Goal: Task Accomplishment & Management: Manage account settings

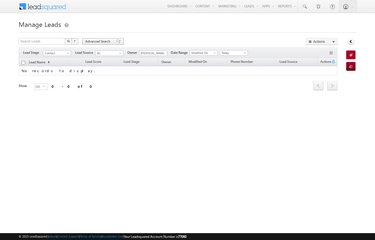
click at [95, 41] on span "Advanced Search" at bounding box center [98, 41] width 27 height 5
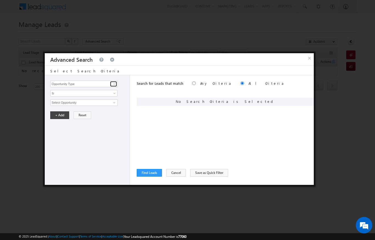
click at [112, 86] on link at bounding box center [113, 83] width 7 height 5
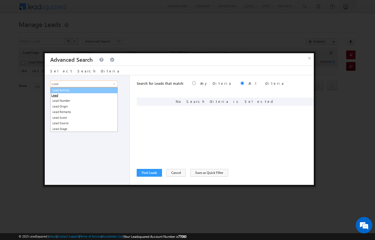
click at [63, 90] on link "Lead Activity" at bounding box center [84, 90] width 68 height 6
type input "Lead Activity"
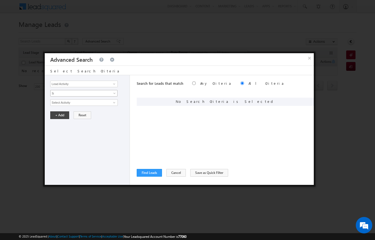
click at [59, 92] on span "Is" at bounding box center [81, 93] width 60 height 5
click at [55, 104] on link "Is Not" at bounding box center [84, 105] width 67 height 5
click at [60, 103] on input "Select Activity" at bounding box center [84, 102] width 68 height 7
click at [87, 115] on link "Outbound Phone Call Activity" at bounding box center [84, 114] width 68 height 6
type input "Outbound Phone Call Activity"
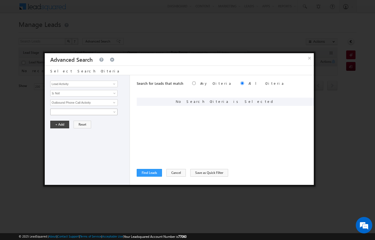
click at [59, 109] on link at bounding box center [83, 112] width 67 height 7
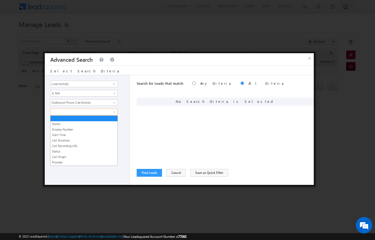
click at [57, 136] on link "Start Time" at bounding box center [84, 135] width 67 height 5
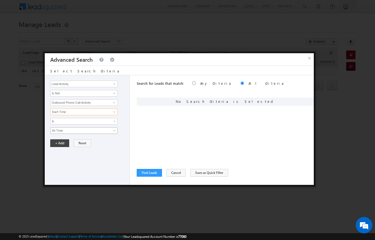
click at [57, 132] on span "All Time" at bounding box center [81, 130] width 60 height 5
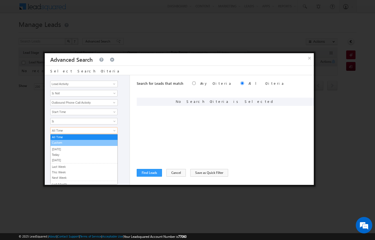
click at [56, 143] on link "Custom" at bounding box center [84, 142] width 67 height 5
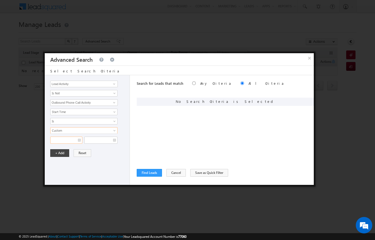
click at [58, 140] on input "text" at bounding box center [66, 140] width 32 height 7
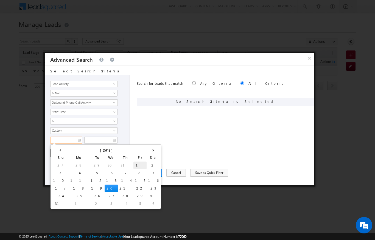
click at [134, 162] on td "1" at bounding box center [140, 166] width 13 height 8
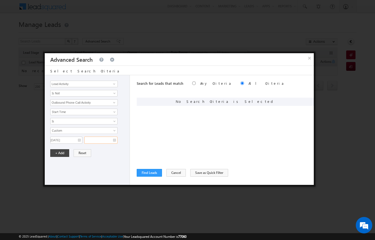
click at [109, 141] on input "text" at bounding box center [100, 140] width 33 height 7
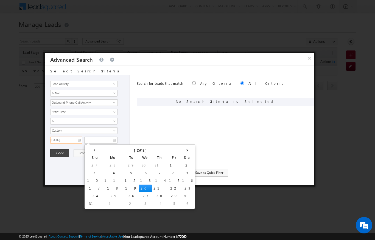
click at [69, 139] on input "01/08/2025" at bounding box center [66, 140] width 32 height 7
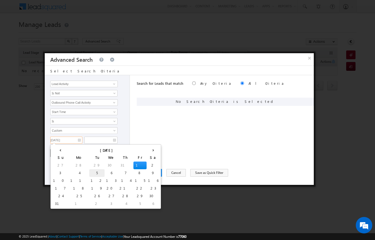
click at [89, 170] on td "5" at bounding box center [96, 174] width 15 height 8
type input "05/08/2025"
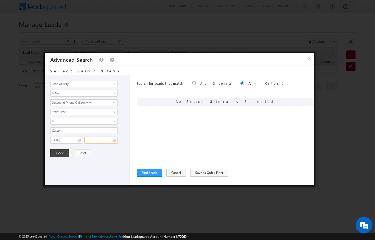
click at [101, 139] on input "text" at bounding box center [100, 140] width 33 height 7
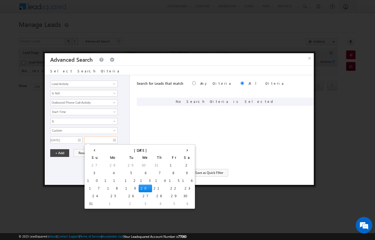
click at [139, 186] on td "20" at bounding box center [145, 189] width 13 height 8
type input "20/08/2025"
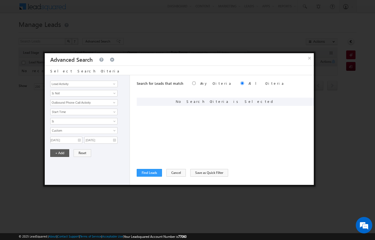
click at [61, 150] on button "+ Add" at bounding box center [59, 154] width 19 height 8
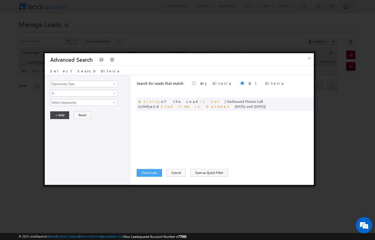
click at [148, 176] on button "Find Leads" at bounding box center [149, 173] width 25 height 8
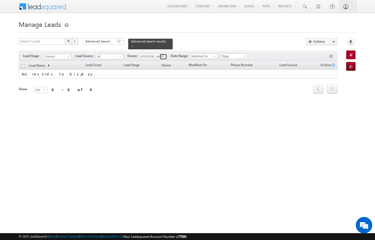
click at [166, 55] on span at bounding box center [164, 57] width 4 height 4
click at [168, 61] on link "Bhargav Nayak bhargav.nayak@indglobal.ae" at bounding box center [166, 64] width 55 height 10
type input "Bhargav Nayak"
click at [243, 54] on span "Today" at bounding box center [233, 56] width 26 height 5
click at [235, 59] on link "All Time" at bounding box center [235, 59] width 28 height 5
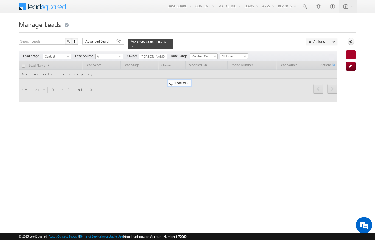
click at [69, 56] on span at bounding box center [69, 58] width 4 height 4
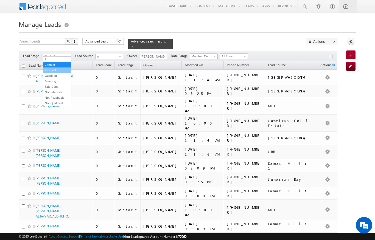
click at [52, 71] on link "Prospect" at bounding box center [57, 70] width 28 height 5
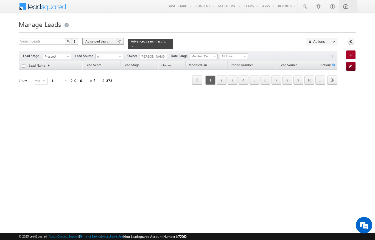
click at [99, 42] on span "Advanced Search" at bounding box center [98, 41] width 27 height 5
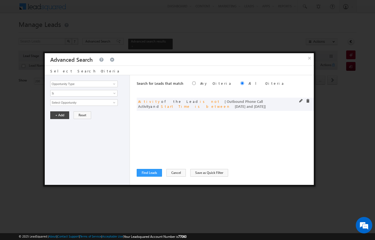
click at [297, 102] on div "and Activity of the Lead is not [ Outbound Phone Call Activity and Start Time i…" at bounding box center [225, 104] width 177 height 13
click at [298, 101] on div "and Activity of the Lead is not [ Outbound Phone Call Activity and Start Time i…" at bounding box center [225, 104] width 177 height 13
click at [196, 36] on div at bounding box center [187, 120] width 375 height 240
click at [203, 25] on div at bounding box center [187, 120] width 375 height 240
click at [145, 170] on button "Find Leads" at bounding box center [149, 173] width 25 height 8
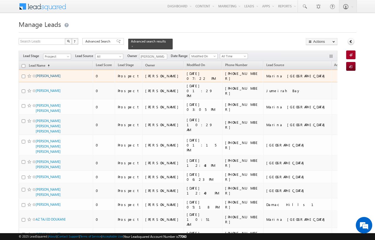
click at [44, 74] on link "AASHISH SHAH" at bounding box center [48, 76] width 25 height 4
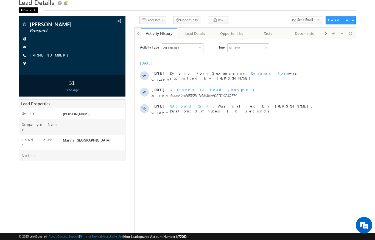
click at [23, 10] on span at bounding box center [21, 10] width 3 height 3
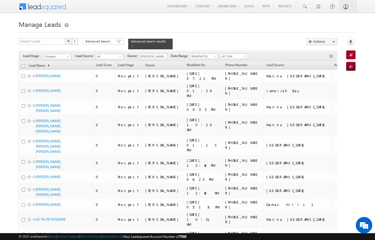
click at [24, 64] on input "checkbox" at bounding box center [24, 66] width 4 height 4
checkbox input "true"
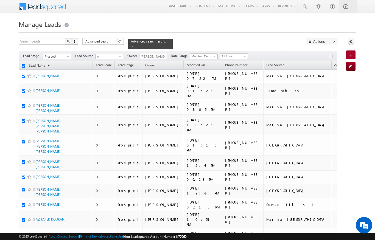
checkbox input "true"
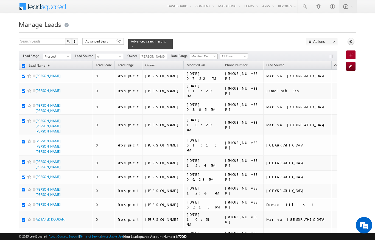
checkbox input "true"
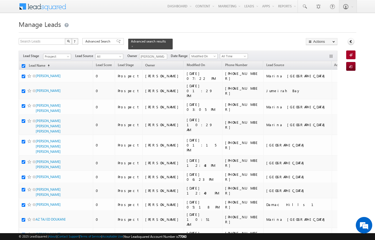
checkbox input "true"
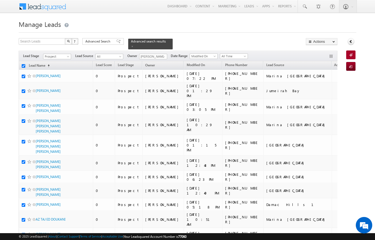
checkbox input "true"
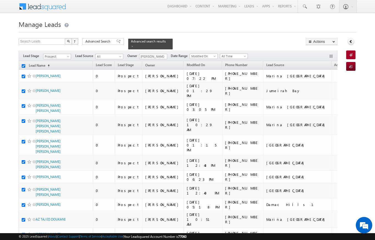
checkbox input "true"
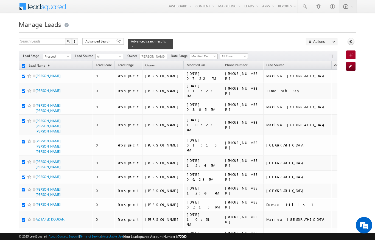
checkbox input "true"
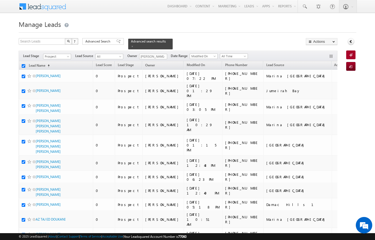
checkbox input "true"
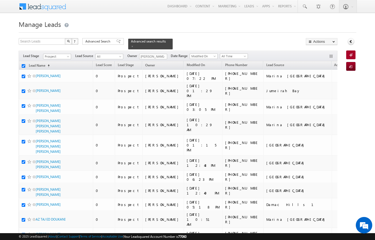
checkbox input "true"
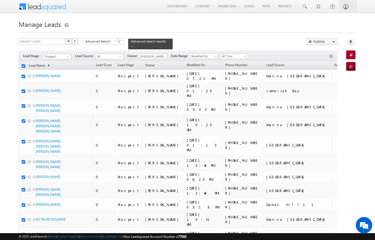
checkbox input "true"
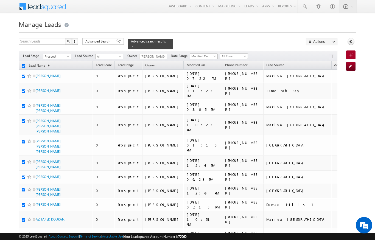
checkbox input "true"
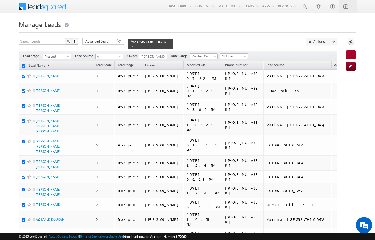
checkbox input "true"
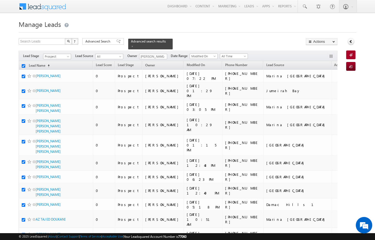
checkbox input "true"
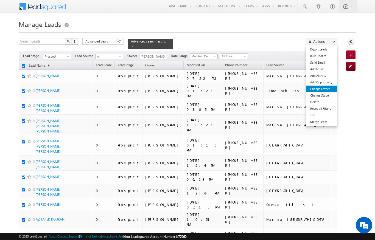
click at [324, 89] on link "Change Owner" at bounding box center [321, 89] width 31 height 7
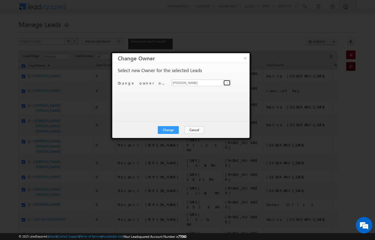
click at [230, 81] on span at bounding box center [228, 83] width 4 height 4
click at [226, 82] on span at bounding box center [228, 83] width 4 height 4
click at [202, 87] on link "Bhargav Nayak bhargav.nayak@indglobal.ae" at bounding box center [201, 91] width 60 height 10
type input "Bhargav Nayak"
click at [176, 130] on button "Change" at bounding box center [168, 130] width 21 height 8
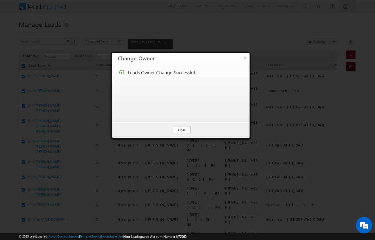
click at [186, 131] on button "Close" at bounding box center [182, 130] width 18 height 8
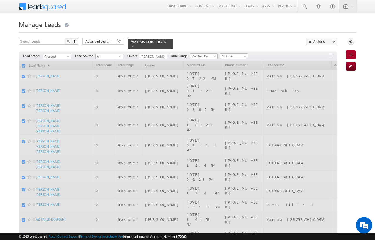
checkbox input "false"
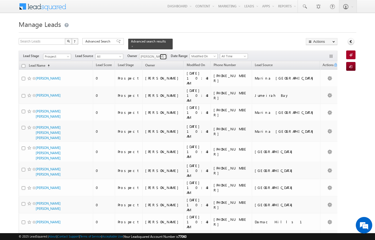
click at [160, 54] on link at bounding box center [163, 56] width 7 height 5
click at [164, 59] on link "Ekta Verhani ekta.verhani@indglobal.ae" at bounding box center [166, 64] width 55 height 10
type input "[PERSON_NAME]"
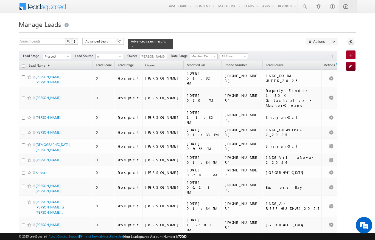
click at [22, 64] on input "checkbox" at bounding box center [24, 66] width 4 height 4
checkbox input "true"
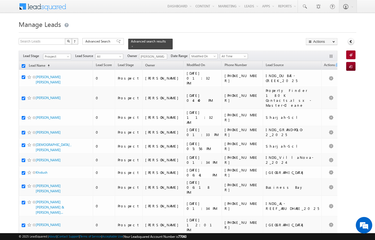
checkbox input "true"
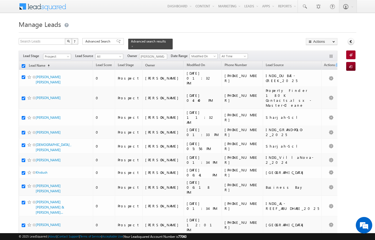
checkbox input "true"
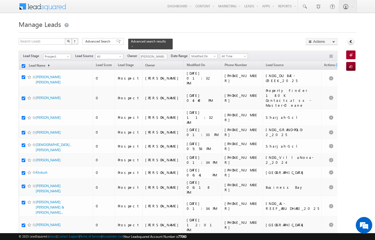
checkbox input "true"
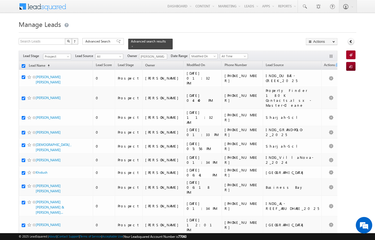
checkbox input "true"
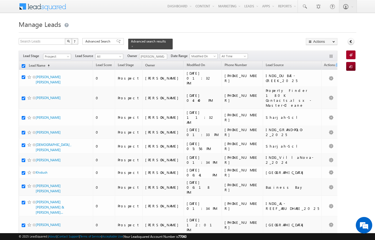
checkbox input "true"
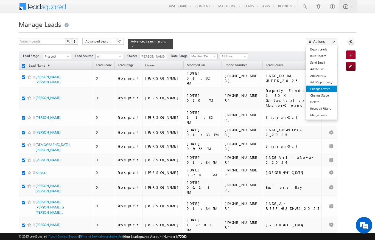
click at [325, 90] on link "Change Owner" at bounding box center [321, 89] width 31 height 7
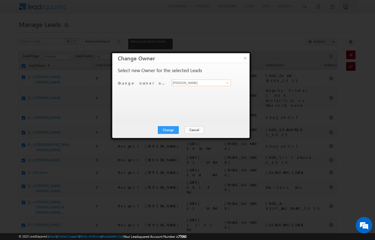
click at [223, 84] on input "[PERSON_NAME]" at bounding box center [201, 83] width 60 height 7
click at [222, 92] on span "[PERSON_NAME][EMAIL_ADDRESS][DOMAIN_NAME]" at bounding box center [198, 94] width 49 height 4
type input "[PERSON_NAME]"
click at [173, 129] on button "Change" at bounding box center [168, 130] width 21 height 8
click at [185, 131] on button "Close" at bounding box center [182, 130] width 18 height 8
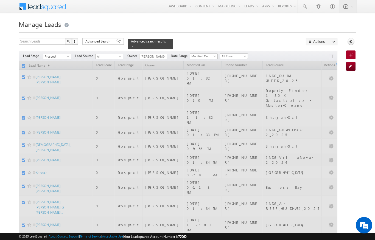
checkbox input "false"
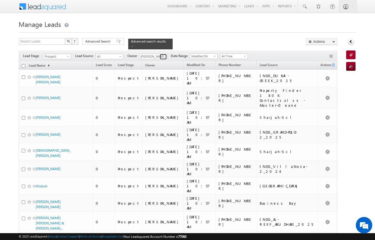
click at [167, 54] on link at bounding box center [163, 56] width 7 height 5
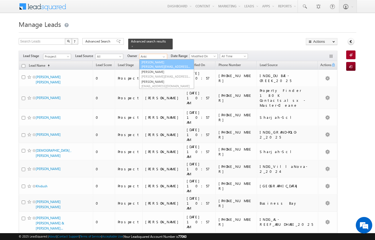
click at [173, 61] on link "Ankita Dua ankita.dua@indglobal.ae" at bounding box center [166, 64] width 55 height 10
type input "[PERSON_NAME]"
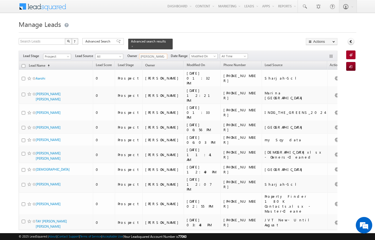
scroll to position [4, 0]
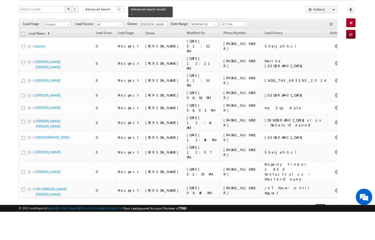
click at [23, 60] on input "checkbox" at bounding box center [24, 62] width 4 height 4
checkbox input "true"
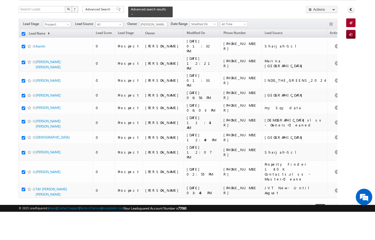
checkbox input "true"
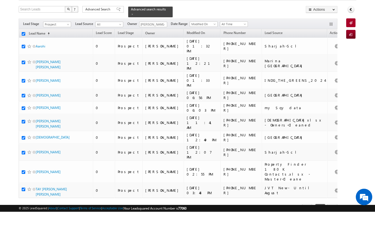
checkbox input "true"
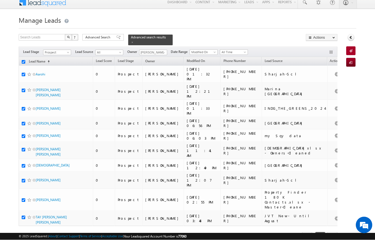
click at [325, 28] on div at bounding box center [188, 27] width 338 height 4
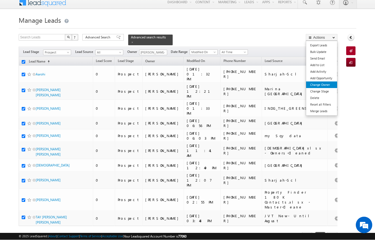
click at [330, 84] on link "Change Owner" at bounding box center [321, 85] width 31 height 7
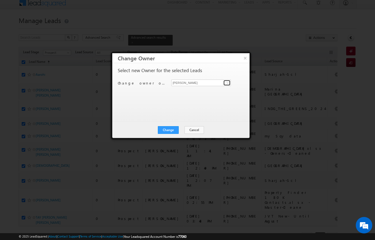
click at [227, 82] on span at bounding box center [228, 83] width 4 height 4
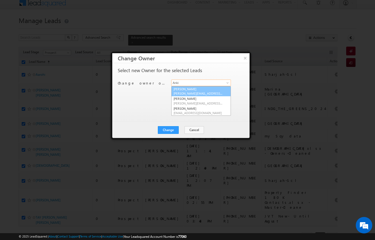
click at [218, 90] on link "Ankita Dua ankita.dua@indglobal.ae" at bounding box center [201, 91] width 60 height 10
type input "[PERSON_NAME]"
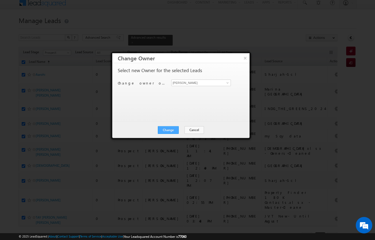
click at [171, 129] on button "Change" at bounding box center [168, 130] width 21 height 8
click at [181, 131] on button "Close" at bounding box center [182, 130] width 18 height 8
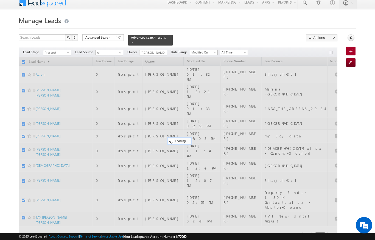
checkbox input "false"
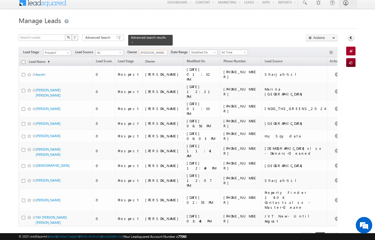
click at [159, 50] on input "Ankita Dua" at bounding box center [153, 52] width 28 height 5
click at [160, 56] on link "Ankita Dumbre ankita.dumbre@indglobal.ae" at bounding box center [166, 61] width 55 height 10
type input "Ankita Dumbre"
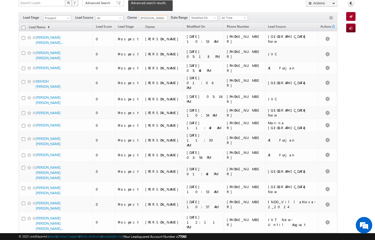
scroll to position [0, 0]
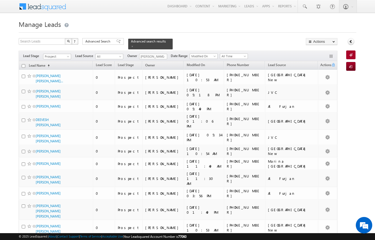
click at [22, 64] on input "checkbox" at bounding box center [24, 66] width 4 height 4
checkbox input "true"
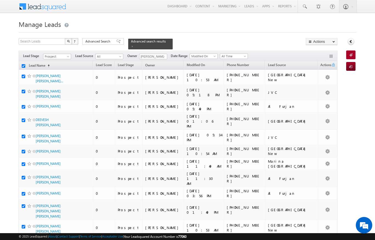
checkbox input "true"
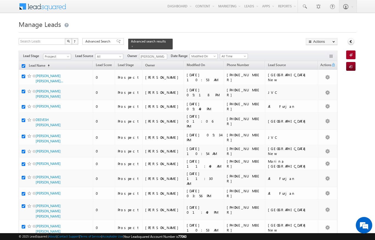
checkbox input "true"
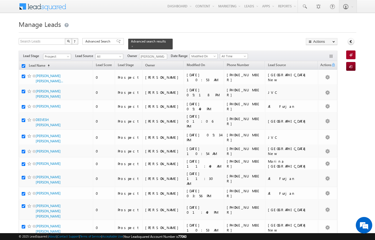
checkbox input "true"
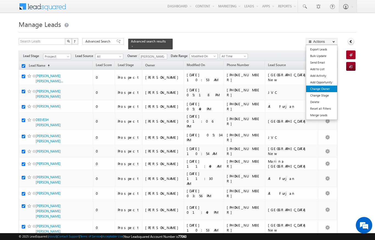
click at [324, 92] on link "Change Owner" at bounding box center [321, 89] width 31 height 7
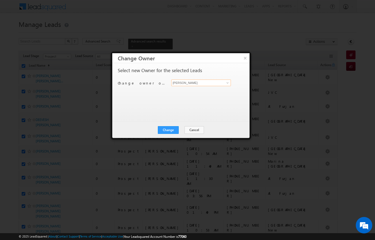
click at [231, 84] on input "[PERSON_NAME]" at bounding box center [201, 83] width 60 height 7
click at [220, 92] on span "ankita.dumbre@indglobal.ae" at bounding box center [198, 94] width 49 height 4
type input "Ankita Dumbre"
click at [173, 126] on button "Change" at bounding box center [168, 130] width 21 height 8
click at [187, 126] on button "Close" at bounding box center [182, 130] width 18 height 8
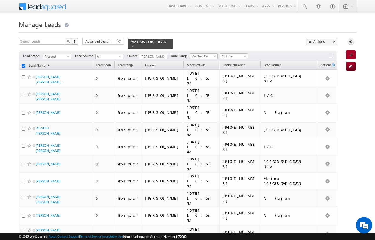
checkbox input "false"
click at [162, 55] on span at bounding box center [164, 57] width 4 height 4
click at [151, 66] on link "Sandeep kumar sandeep.skumar@indglobal.ae" at bounding box center [166, 64] width 55 height 10
type input "Sandeep kumar"
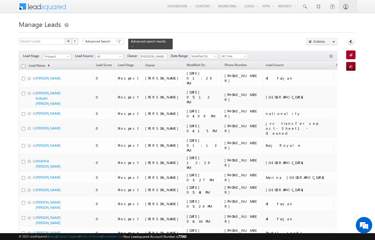
click at [22, 64] on input "checkbox" at bounding box center [24, 66] width 4 height 4
checkbox input "true"
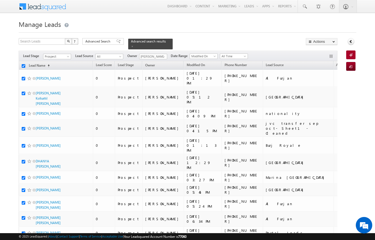
checkbox input "true"
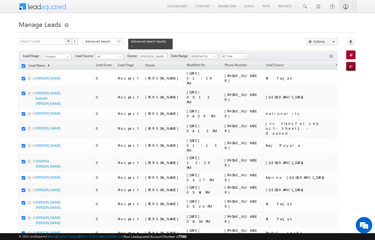
checkbox input "true"
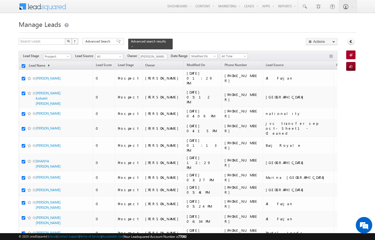
checkbox input "true"
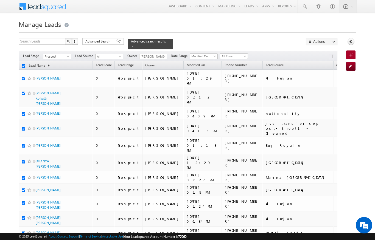
checkbox input "true"
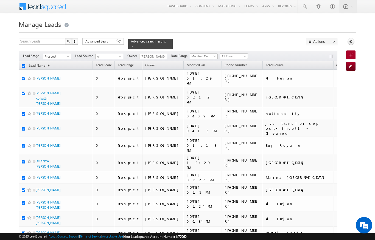
checkbox input "true"
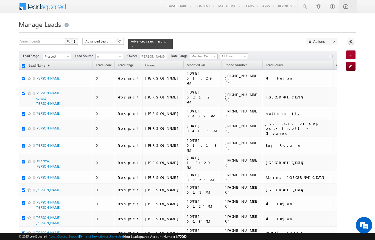
checkbox input "true"
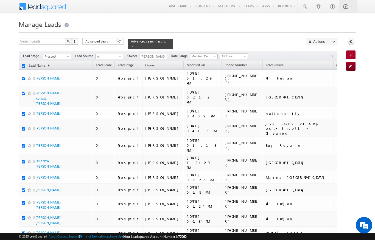
checkbox input "true"
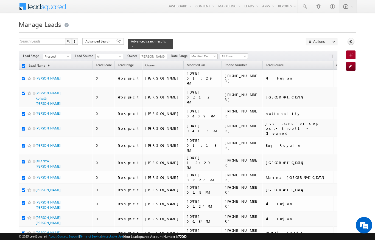
checkbox input "true"
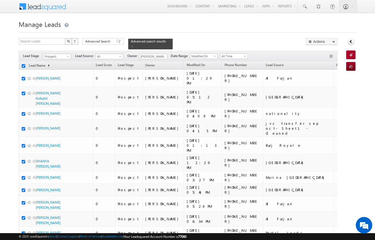
checkbox input "true"
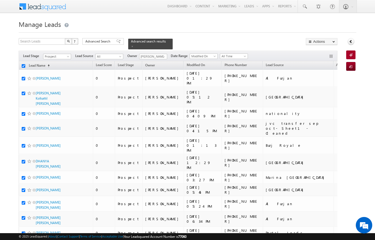
checkbox input "true"
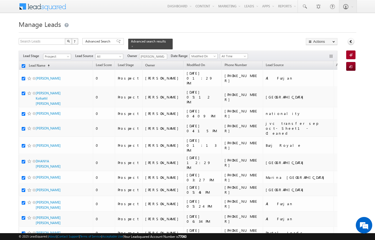
checkbox input "true"
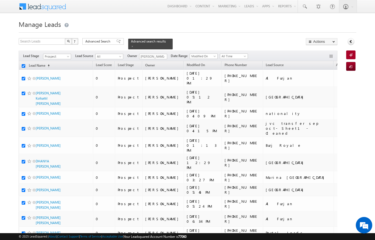
checkbox input "true"
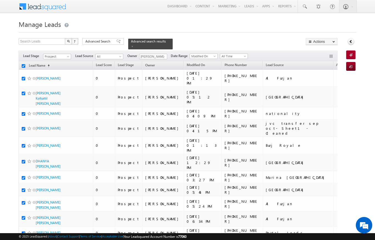
checkbox input "true"
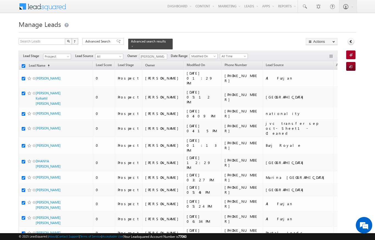
checkbox input "true"
click at [337, 45] on button "Actions" at bounding box center [322, 41] width 32 height 7
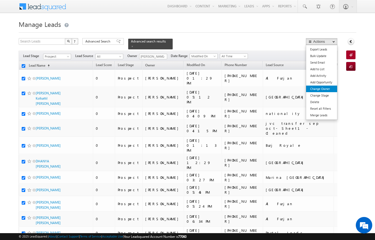
click at [328, 90] on link "Change Owner" at bounding box center [321, 89] width 31 height 7
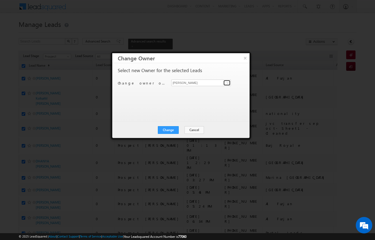
click at [228, 84] on span at bounding box center [228, 83] width 4 height 4
click at [220, 94] on span "sandeep.skumar@indglobal.ae" at bounding box center [198, 94] width 49 height 4
click at [172, 132] on button "Change" at bounding box center [168, 130] width 21 height 8
click at [182, 129] on button "Close" at bounding box center [182, 130] width 18 height 8
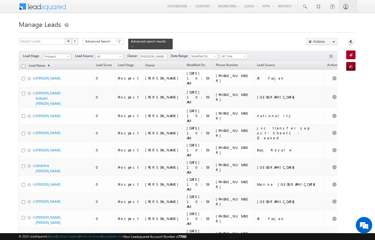
click at [65, 55] on span "Prospect" at bounding box center [56, 56] width 26 height 5
click at [186, 23] on h1 "Manage Leads" at bounding box center [188, 23] width 338 height 11
click at [162, 55] on span at bounding box center [164, 57] width 4 height 4
click at [151, 65] on span "aswathi.ezhunamannil@indglobal.ae" at bounding box center [166, 67] width 49 height 4
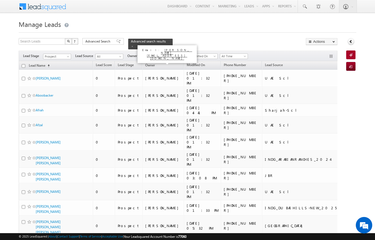
click at [22, 65] on input "checkbox" at bounding box center [24, 66] width 4 height 4
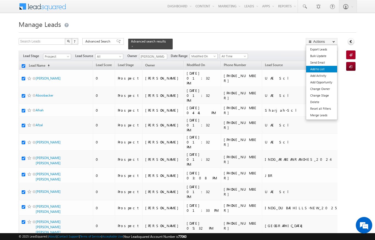
click at [322, 72] on link "Add to List" at bounding box center [321, 69] width 31 height 7
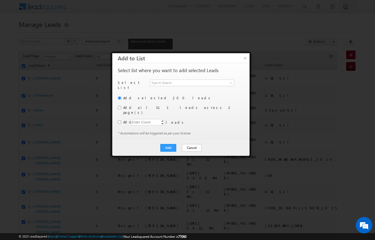
click at [184, 144] on button "Cancel" at bounding box center [192, 148] width 20 height 8
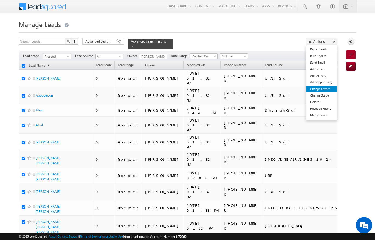
click at [314, 88] on link "Change Owner" at bounding box center [321, 89] width 31 height 7
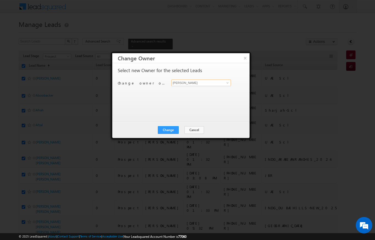
click at [190, 80] on input "[PERSON_NAME]" at bounding box center [201, 83] width 60 height 7
click at [237, 16] on div at bounding box center [187, 120] width 375 height 240
click at [333, 42] on div at bounding box center [187, 120] width 375 height 240
click at [190, 133] on button "Cancel" at bounding box center [195, 130] width 20 height 8
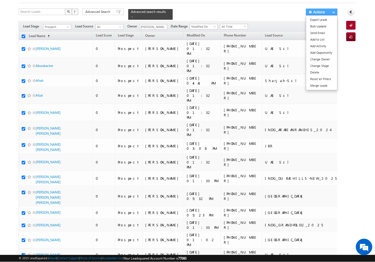
scroll to position [29, 0]
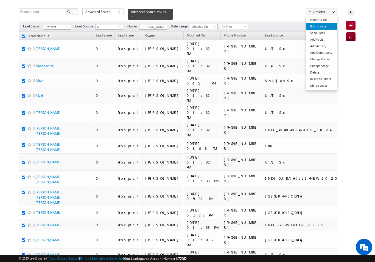
click at [321, 28] on link "Bulk Update" at bounding box center [321, 26] width 31 height 7
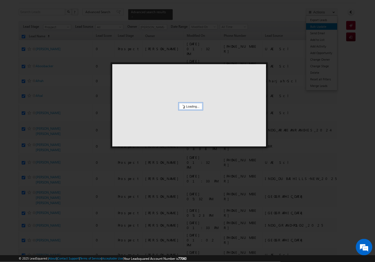
scroll to position [30, 0]
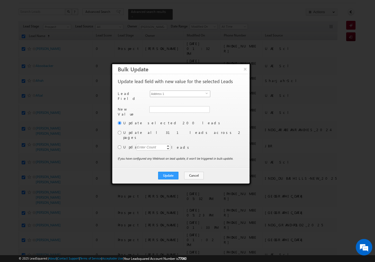
click at [162, 92] on span "Address 1" at bounding box center [178, 94] width 56 height 6
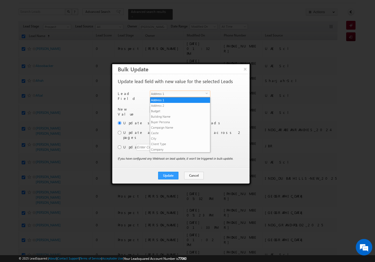
scroll to position [209, 0]
click at [155, 152] on li "Owner" at bounding box center [180, 154] width 60 height 5
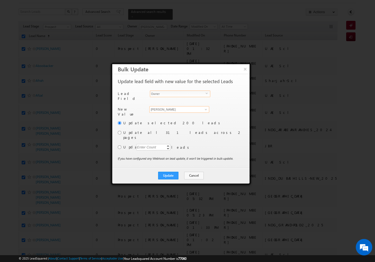
click at [157, 107] on input "[PERSON_NAME]" at bounding box center [180, 109] width 60 height 7
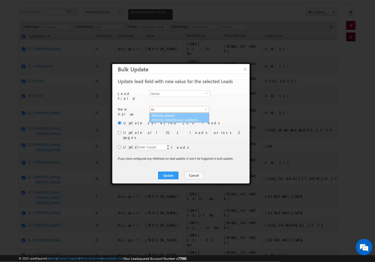
click at [164, 115] on link "Aswathi Ezhunamannil aswathi.ezhunamannil@indglobal.ae" at bounding box center [180, 118] width 60 height 10
click at [118, 132] on input "radio" at bounding box center [120, 133] width 4 height 4
click at [170, 172] on button "Update" at bounding box center [168, 176] width 20 height 8
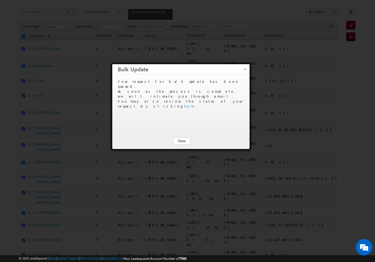
click at [179, 141] on button "Close" at bounding box center [182, 141] width 18 height 8
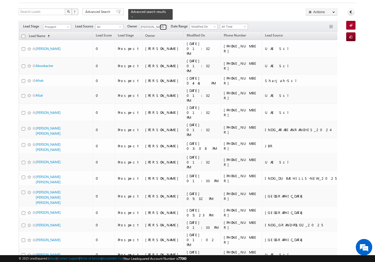
click at [164, 25] on span at bounding box center [164, 27] width 4 height 4
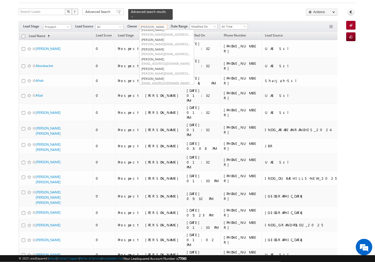
scroll to position [43, 0]
click at [150, 67] on link "Niraj Upadhyay niraj.upadhyay@indglobal.ae" at bounding box center [166, 71] width 55 height 10
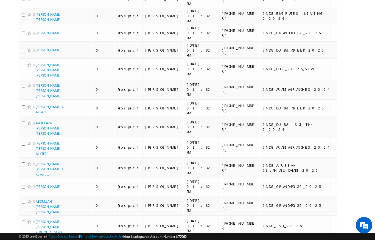
scroll to position [0, 0]
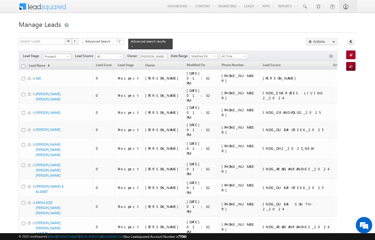
click at [67, 54] on span "Prospect" at bounding box center [56, 56] width 26 height 5
click at [55, 63] on link "Contact" at bounding box center [57, 64] width 28 height 5
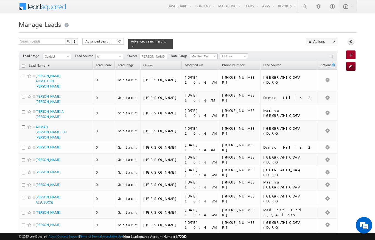
click at [24, 64] on input "checkbox" at bounding box center [24, 66] width 4 height 4
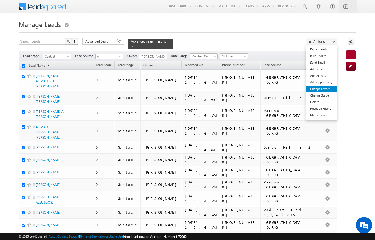
click at [326, 90] on link "Change Owner" at bounding box center [321, 89] width 31 height 7
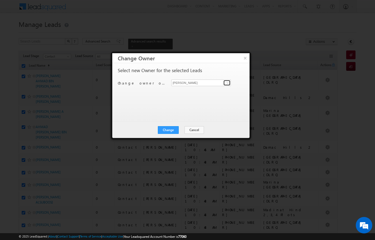
click at [224, 83] on link at bounding box center [227, 82] width 7 height 5
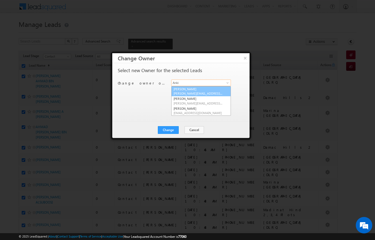
click at [200, 92] on span "ankita.dua@indglobal.ae" at bounding box center [198, 94] width 49 height 4
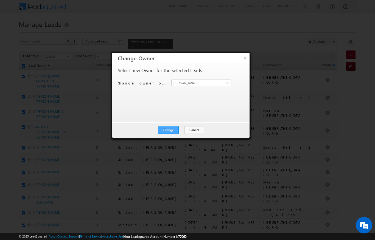
click at [171, 131] on button "Change" at bounding box center [168, 130] width 21 height 8
click at [183, 129] on button "Close" at bounding box center [182, 130] width 18 height 8
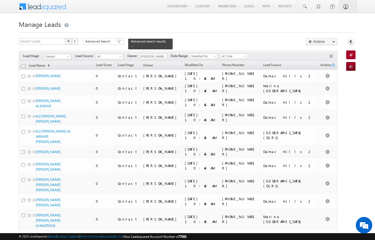
click at [22, 64] on input "checkbox" at bounding box center [24, 66] width 4 height 4
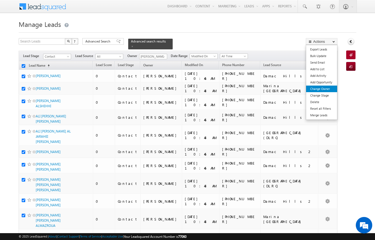
click at [325, 90] on link "Change Owner" at bounding box center [321, 89] width 31 height 7
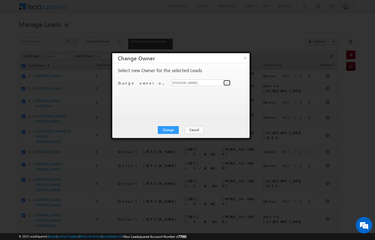
click at [225, 82] on link at bounding box center [227, 82] width 7 height 5
click at [229, 84] on span at bounding box center [228, 83] width 4 height 4
click at [227, 84] on span at bounding box center [228, 83] width 4 height 4
click at [228, 85] on link at bounding box center [227, 82] width 7 height 5
click at [226, 84] on span at bounding box center [228, 83] width 4 height 4
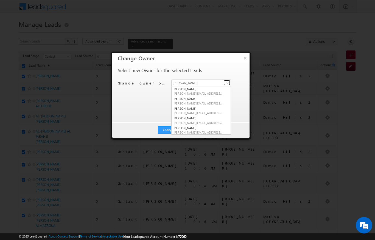
click at [224, 83] on link at bounding box center [227, 82] width 7 height 5
click at [225, 82] on link at bounding box center [227, 82] width 7 height 5
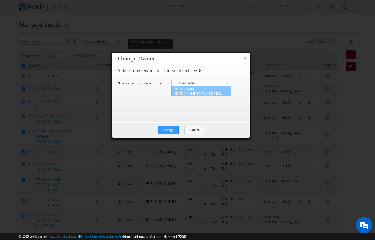
click at [208, 90] on link "Ekta Verhani ekta.verhani@indglobal.ae" at bounding box center [201, 91] width 60 height 10
click at [175, 130] on button "Change" at bounding box center [168, 130] width 21 height 8
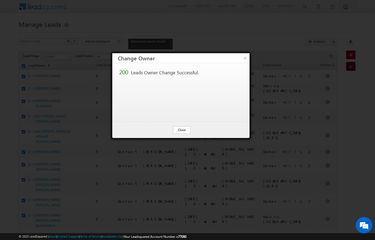
click at [180, 131] on button "Close" at bounding box center [182, 130] width 18 height 8
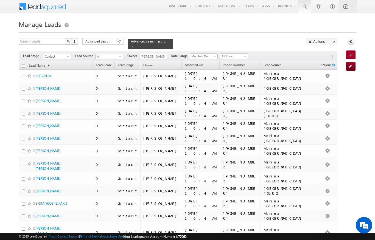
click at [305, 5] on span at bounding box center [304, 6] width 5 height 5
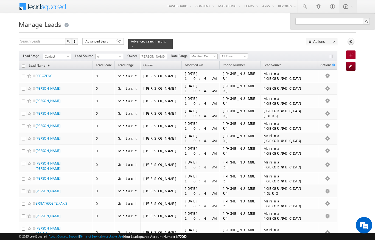
click at [250, 39] on div "Search Leads X ? 5006 results found Advanced Search Advanced Search Advanced se…" at bounding box center [178, 43] width 319 height 11
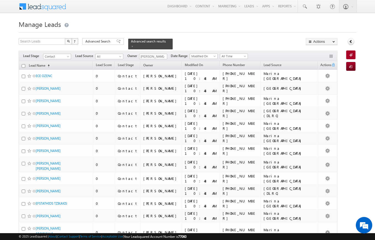
click at [68, 56] on span at bounding box center [69, 58] width 4 height 4
click at [48, 79] on link "Meeting" at bounding box center [57, 81] width 28 height 5
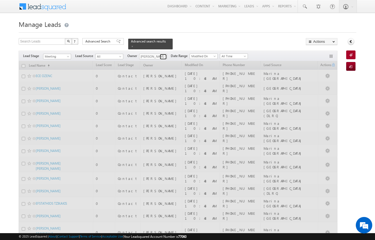
click at [160, 54] on link at bounding box center [163, 56] width 7 height 5
click at [160, 54] on input "[PERSON_NAME]" at bounding box center [153, 56] width 28 height 5
click at [159, 54] on input "[PERSON_NAME]" at bounding box center [153, 56] width 28 height 5
click at [262, 24] on h1 "Manage Leads" at bounding box center [188, 23] width 338 height 11
click at [264, 31] on div at bounding box center [188, 31] width 338 height 4
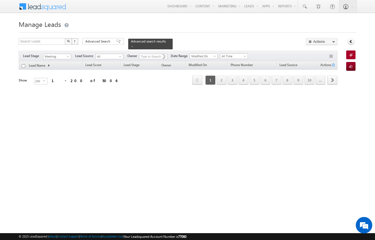
click at [186, 38] on div "Search Leads X ? 5006 results found Advanced Search Advanced Search Advanced se…" at bounding box center [178, 43] width 319 height 11
click at [163, 55] on span at bounding box center [164, 57] width 4 height 4
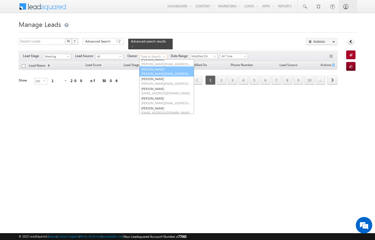
click at [176, 72] on span "diksha.dubey@indglobal.ae" at bounding box center [166, 74] width 49 height 4
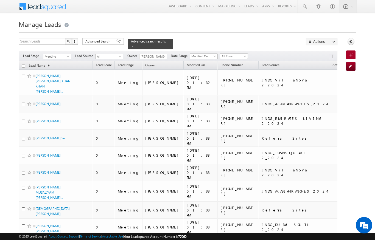
click at [65, 54] on span "Meeting" at bounding box center [56, 56] width 26 height 5
click at [51, 75] on link "Qualified" at bounding box center [57, 75] width 28 height 5
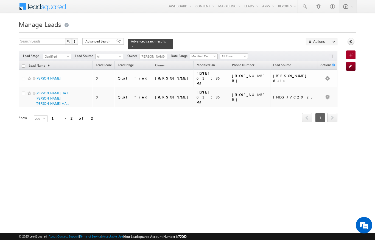
click at [67, 56] on span at bounding box center [69, 58] width 4 height 4
click at [51, 70] on link "Prospect" at bounding box center [57, 70] width 28 height 5
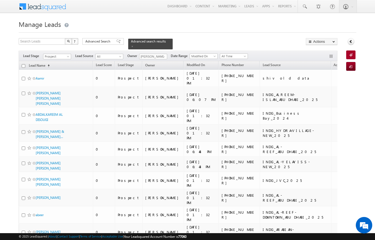
click at [70, 56] on span at bounding box center [69, 58] width 4 height 4
click at [49, 80] on link "Meeting" at bounding box center [57, 81] width 28 height 5
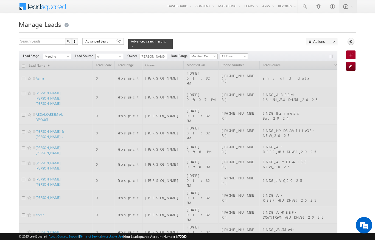
click at [245, 55] on span at bounding box center [245, 57] width 4 height 4
click at [237, 55] on span "All Time" at bounding box center [233, 56] width 26 height 5
click at [271, 26] on h1 "Manage Leads" at bounding box center [188, 23] width 338 height 11
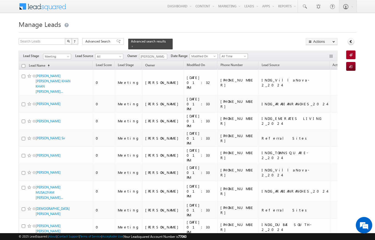
click at [246, 55] on span at bounding box center [245, 57] width 4 height 4
click at [237, 71] on link "[DATE]" at bounding box center [235, 71] width 28 height 5
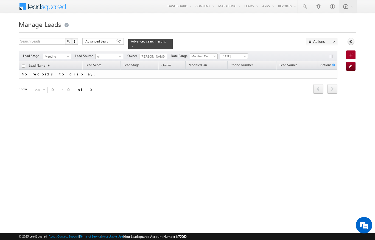
click at [69, 56] on span at bounding box center [69, 58] width 4 height 4
click at [51, 72] on link "Prospect" at bounding box center [57, 70] width 28 height 5
click at [134, 44] on link at bounding box center [132, 46] width 3 height 5
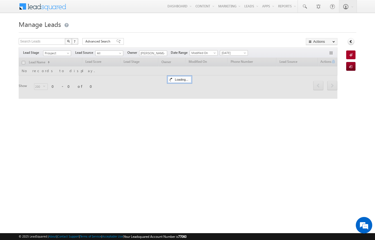
click at [240, 27] on h1 "Manage Leads" at bounding box center [188, 23] width 338 height 11
click at [180, 82] on div "Loading..." at bounding box center [179, 79] width 23 height 7
click at [253, 20] on h1 "Manage Leads" at bounding box center [188, 23] width 338 height 11
click at [258, 25] on h1 "Manage Leads" at bounding box center [188, 23] width 338 height 11
click at [241, 52] on span "[DATE]" at bounding box center [233, 53] width 26 height 5
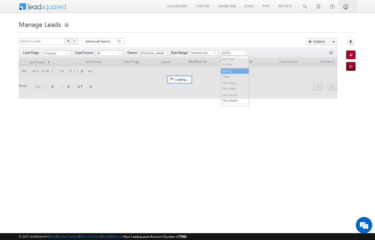
click at [192, 128] on div "Manage Leads Search Leads X ? 0 results found Advanced Search Advanced Search A…" at bounding box center [188, 86] width 338 height 137
click at [276, 32] on div at bounding box center [188, 31] width 338 height 4
click at [281, 29] on h1 "Manage Leads" at bounding box center [188, 23] width 338 height 11
click at [281, 30] on div at bounding box center [188, 31] width 338 height 4
click at [187, 97] on div at bounding box center [178, 78] width 319 height 41
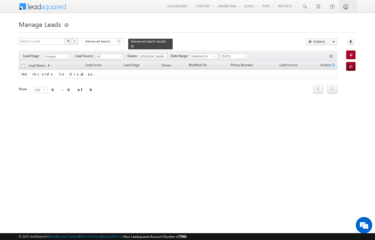
click at [134, 45] on span at bounding box center [132, 46] width 3 height 3
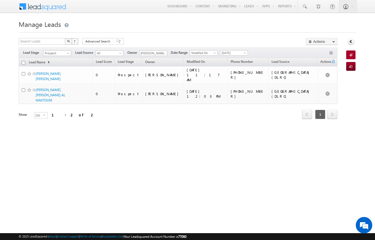
click at [71, 51] on link "Prospect" at bounding box center [57, 53] width 28 height 5
click at [49, 80] on link "Meeting" at bounding box center [57, 81] width 28 height 5
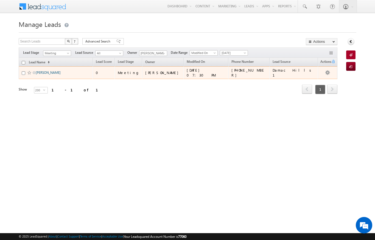
click at [48, 73] on link "MOHAMED SALAH ZIANE" at bounding box center [48, 73] width 25 height 4
click at [46, 75] on span "[PERSON_NAME]" at bounding box center [54, 72] width 37 height 5
click at [47, 75] on link "[PERSON_NAME]" at bounding box center [48, 73] width 25 height 4
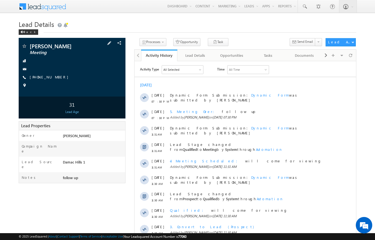
click at [100, 59] on div at bounding box center [71, 60] width 101 height 5
click at [23, 33] on span at bounding box center [21, 32] width 3 height 3
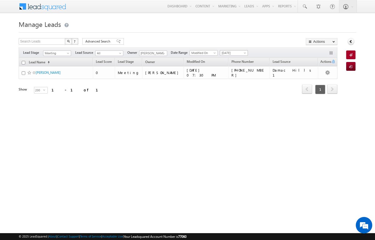
click at [243, 53] on span "Yesterday" at bounding box center [233, 53] width 26 height 5
click at [224, 59] on link "All Time" at bounding box center [235, 59] width 28 height 5
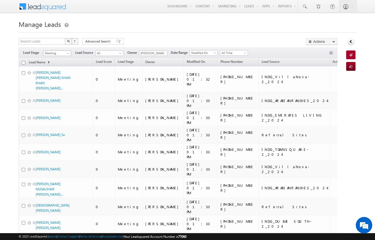
click at [64, 53] on span "Meeting" at bounding box center [56, 53] width 26 height 5
click at [48, 65] on link "Contact" at bounding box center [57, 64] width 28 height 5
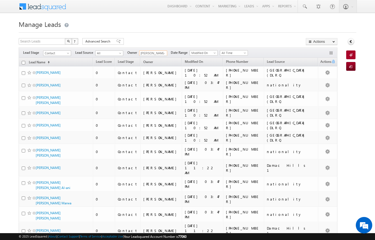
click at [159, 54] on input "[PERSON_NAME]" at bounding box center [153, 53] width 28 height 5
click at [166, 52] on span at bounding box center [164, 53] width 4 height 4
click at [172, 63] on span "niraj.upadhyay@indglobal.ae" at bounding box center [166, 63] width 49 height 4
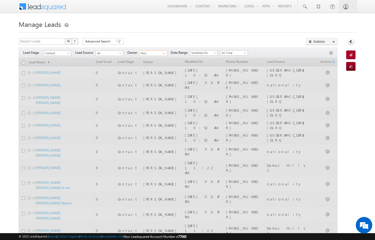
type input "[PERSON_NAME]"
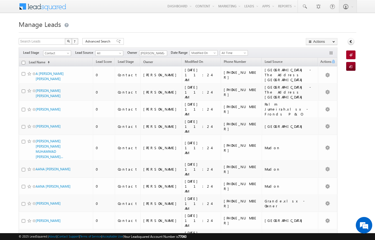
click at [20, 61] on th "Lead Name (sorted ascending)" at bounding box center [56, 62] width 74 height 9
click at [21, 61] on th "Lead Name (sorted ascending)" at bounding box center [56, 62] width 74 height 9
click at [24, 62] on input "checkbox" at bounding box center [24, 63] width 4 height 4
checkbox input "true"
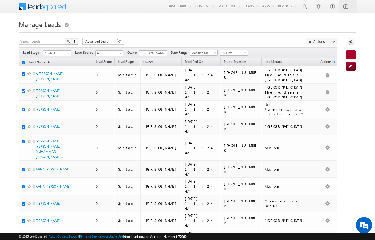
checkbox input "true"
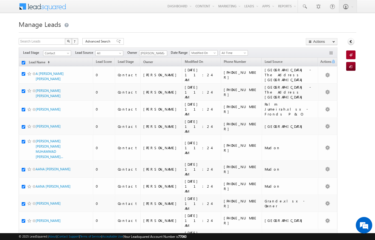
checkbox input "true"
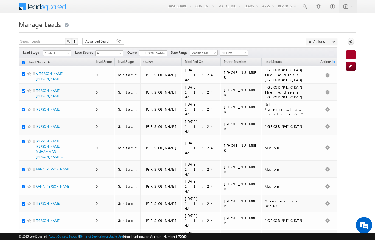
checkbox input "true"
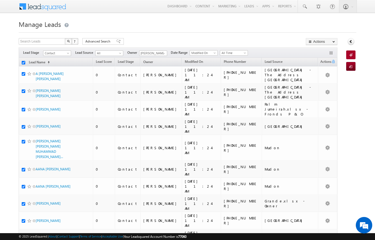
checkbox input "true"
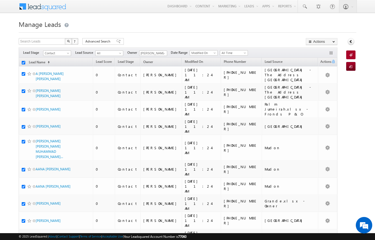
checkbox input "true"
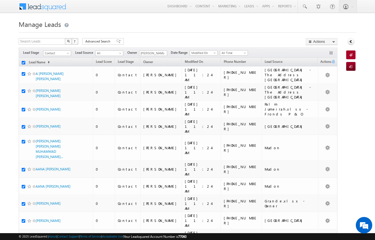
checkbox input "true"
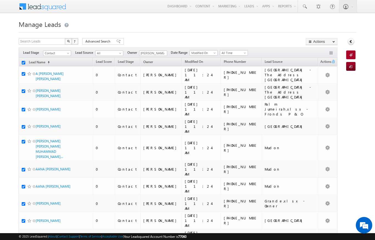
checkbox input "true"
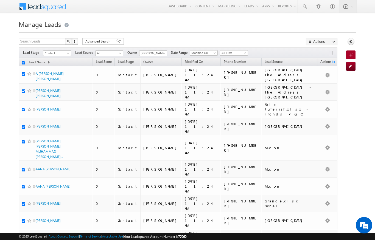
checkbox input "true"
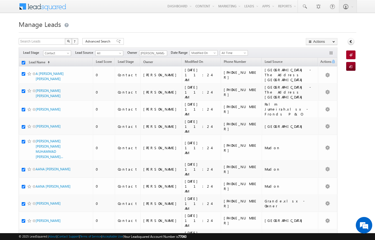
checkbox input "true"
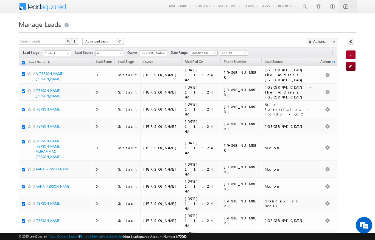
checkbox input "true"
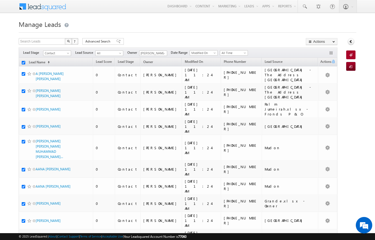
checkbox input "true"
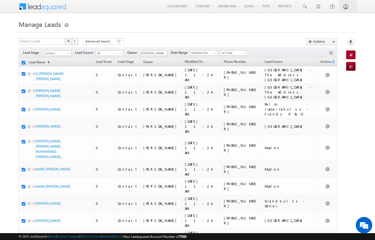
checkbox input "true"
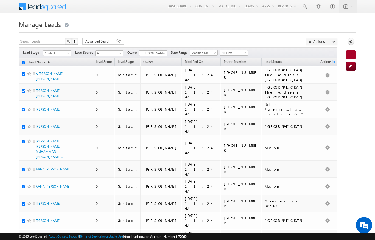
checkbox input "true"
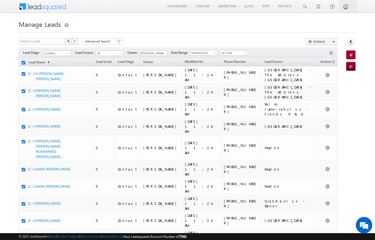
checkbox input "true"
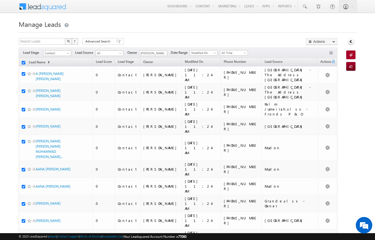
checkbox input "true"
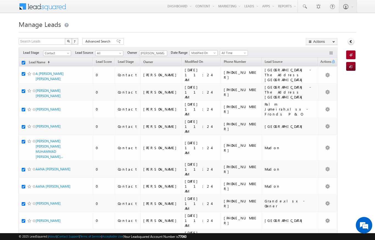
checkbox input "true"
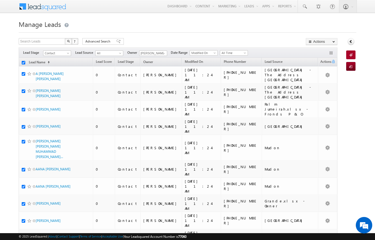
checkbox input "true"
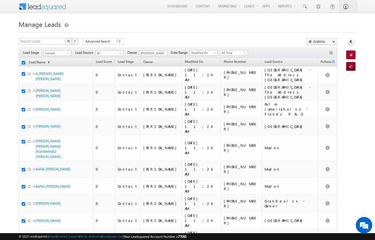
checkbox input "true"
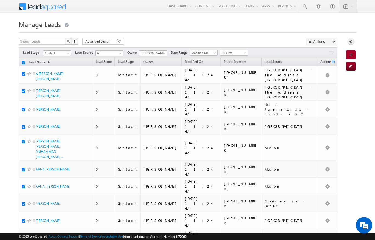
checkbox input "true"
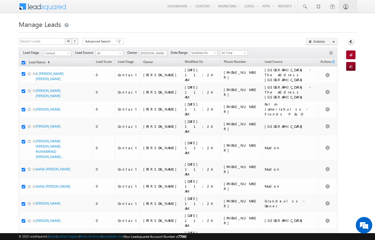
checkbox input "true"
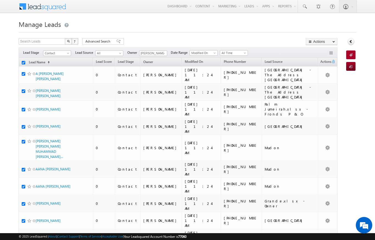
checkbox input "true"
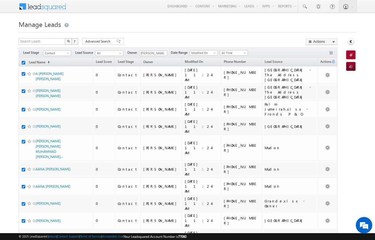
checkbox input "true"
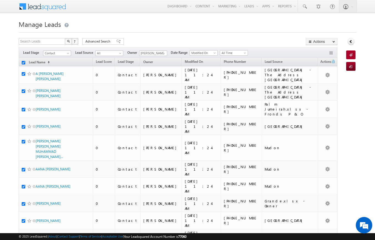
checkbox input "true"
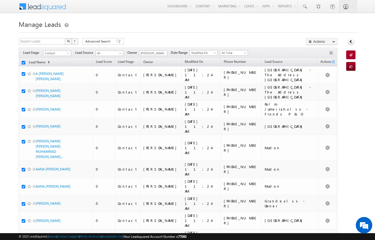
checkbox input "true"
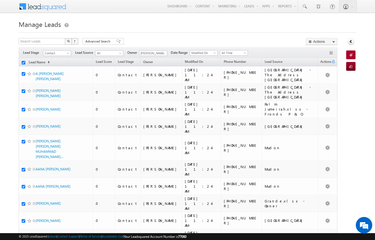
checkbox input "true"
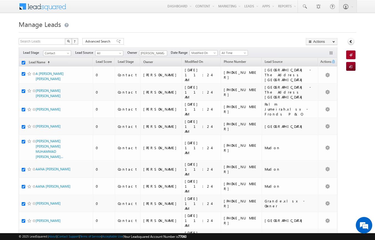
checkbox input "true"
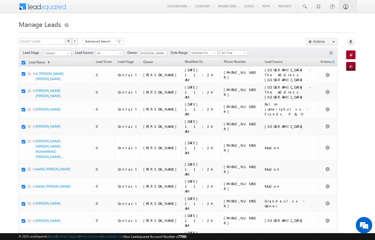
checkbox input "true"
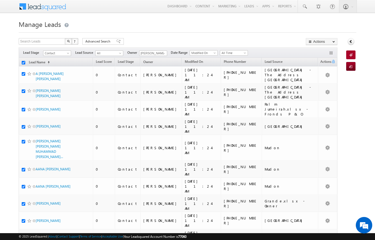
checkbox input "true"
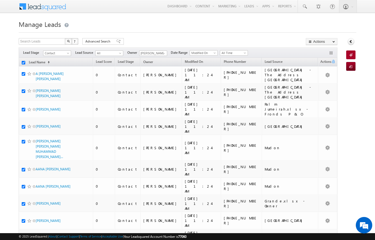
checkbox input "true"
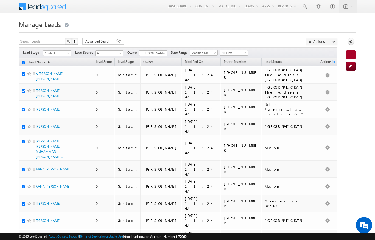
checkbox input "true"
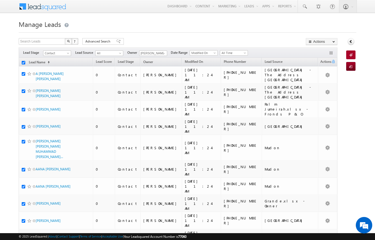
checkbox input "true"
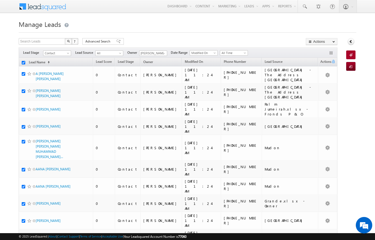
checkbox input "true"
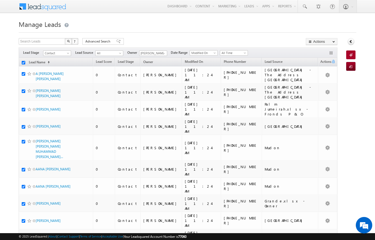
checkbox input "true"
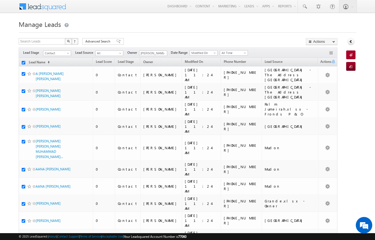
checkbox input "true"
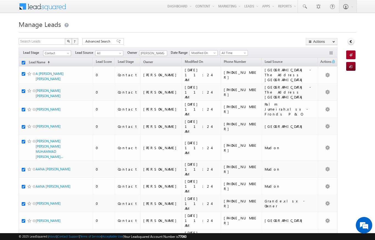
checkbox input "true"
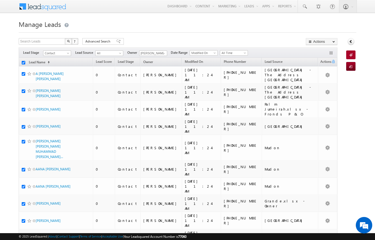
checkbox input "true"
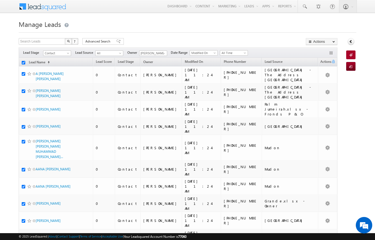
checkbox input "true"
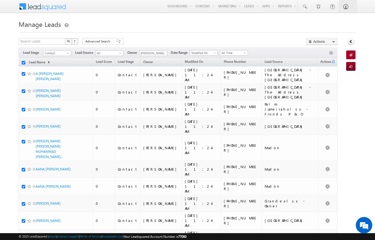
checkbox input "true"
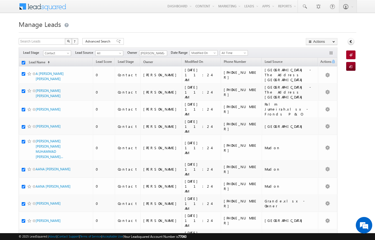
checkbox input "true"
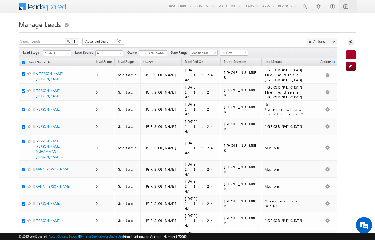
checkbox input "true"
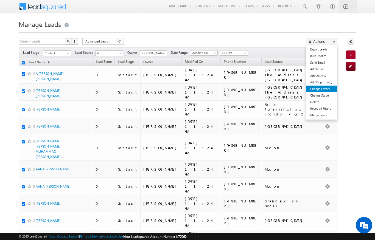
click at [326, 87] on link "Change Owner" at bounding box center [321, 89] width 31 height 7
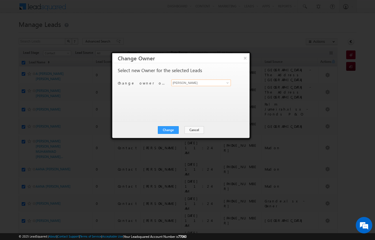
click at [222, 83] on input "[PERSON_NAME]" at bounding box center [201, 83] width 60 height 7
click at [212, 88] on link "Bhargav Nayak bhargav.nayak@indglobal.ae" at bounding box center [201, 91] width 60 height 10
click at [169, 132] on button "Change" at bounding box center [168, 130] width 21 height 8
click at [175, 127] on button "Close" at bounding box center [182, 130] width 18 height 8
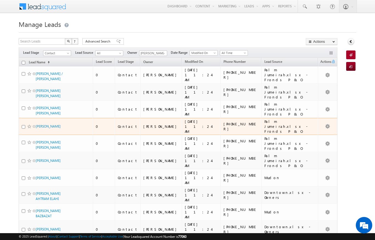
click at [189, 119] on div "20/08/2025 11:24 AM" at bounding box center [201, 126] width 33 height 15
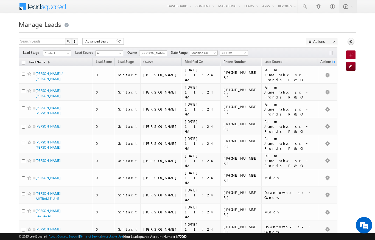
click at [26, 61] on link "Lead Name (sorted ascending)" at bounding box center [39, 62] width 26 height 7
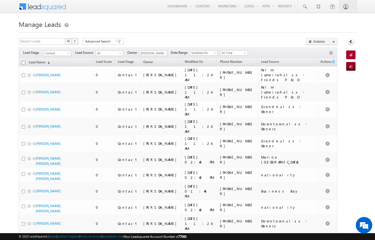
click at [23, 63] on input "checkbox" at bounding box center [24, 63] width 4 height 4
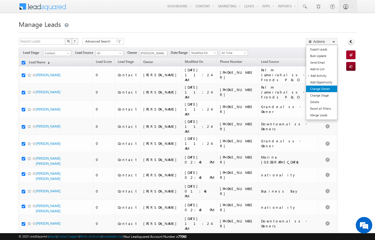
click at [324, 87] on link "Change Owner" at bounding box center [321, 89] width 31 height 7
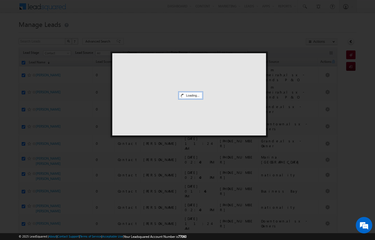
click at [325, 91] on div at bounding box center [187, 120] width 375 height 240
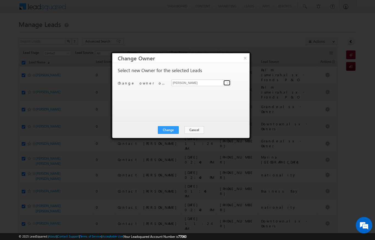
click at [228, 84] on span at bounding box center [228, 83] width 4 height 4
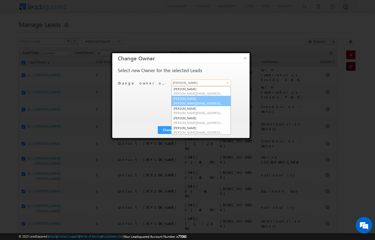
click at [199, 104] on span "ankita.dumbre@indglobal.ae" at bounding box center [198, 103] width 49 height 4
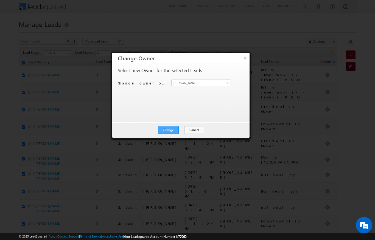
click at [171, 126] on button "Change" at bounding box center [168, 130] width 21 height 8
click at [184, 137] on div "Change Cancel Close" at bounding box center [180, 130] width 137 height 16
click at [188, 128] on button "Close" at bounding box center [182, 130] width 18 height 8
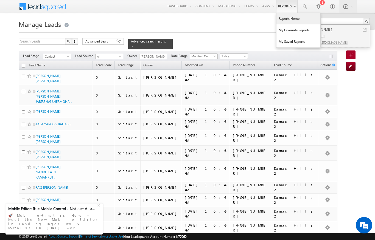
click at [294, 20] on link "Reports Home" at bounding box center [299, 19] width 44 height 12
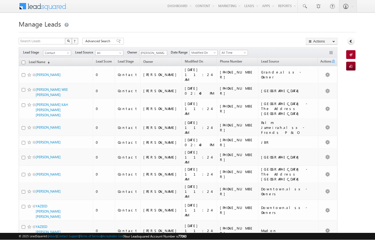
scroll to position [0, 0]
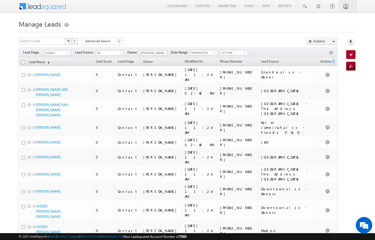
click at [22, 62] on input "checkbox" at bounding box center [24, 63] width 4 height 4
checkbox input "true"
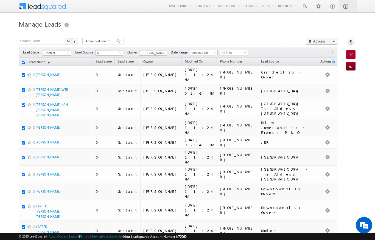
checkbox input "true"
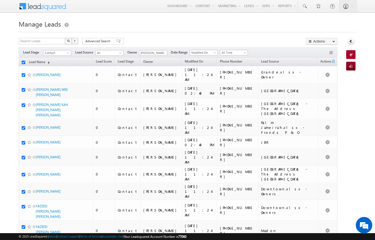
checkbox input "true"
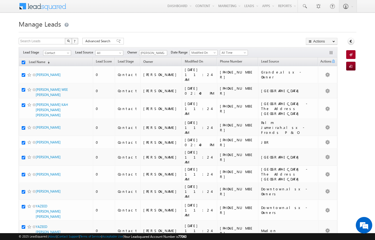
checkbox input "true"
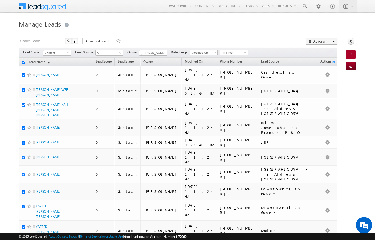
checkbox input "true"
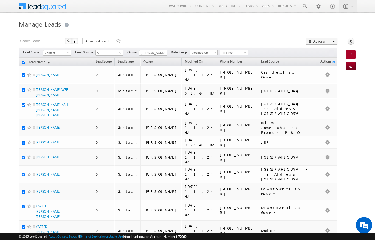
checkbox input "true"
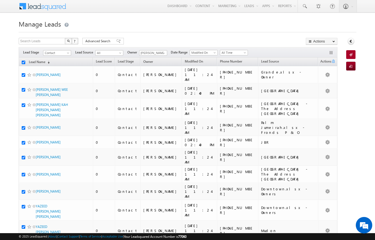
checkbox input "true"
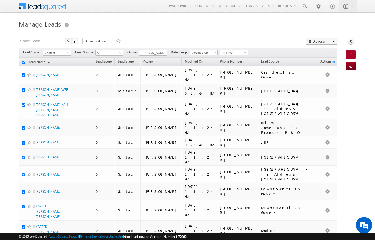
checkbox input "true"
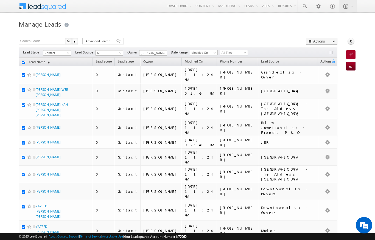
checkbox input "true"
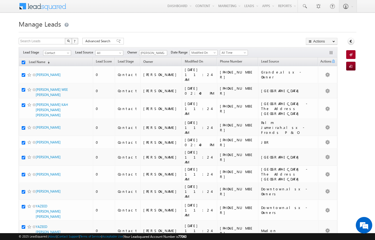
checkbox input "true"
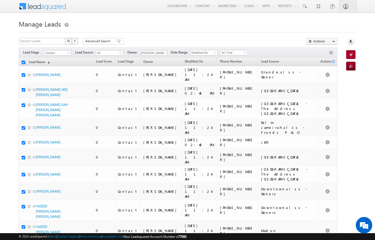
checkbox input "true"
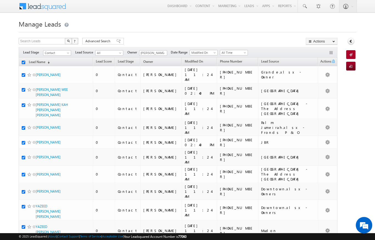
checkbox input "true"
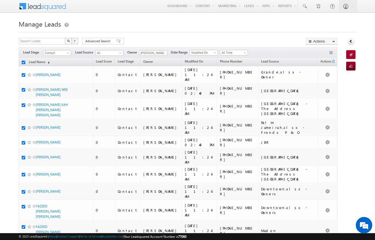
checkbox input "true"
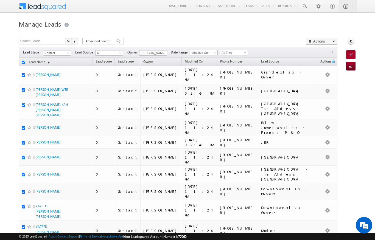
checkbox input "true"
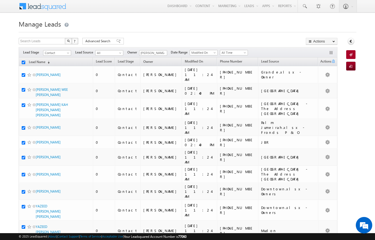
checkbox input "true"
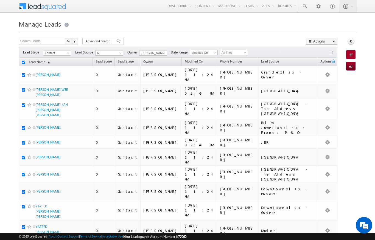
checkbox input "true"
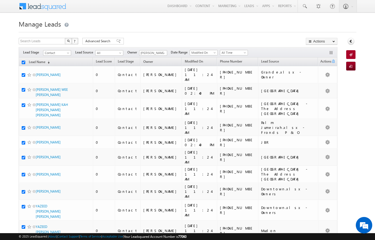
checkbox input "true"
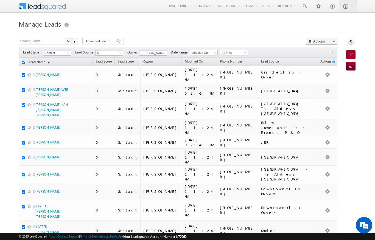
checkbox input "true"
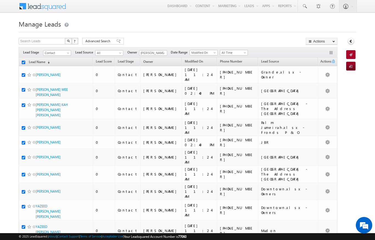
checkbox input "true"
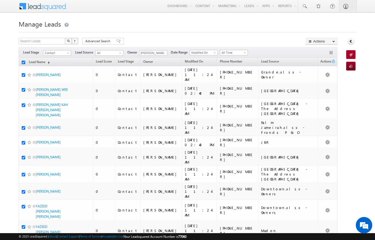
checkbox input "true"
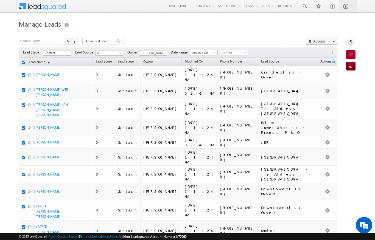
checkbox input "true"
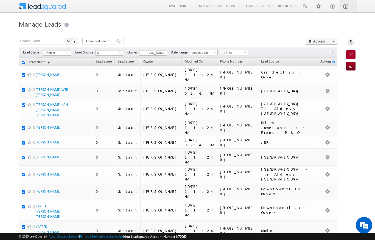
checkbox input "true"
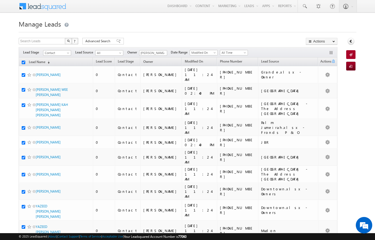
checkbox input "true"
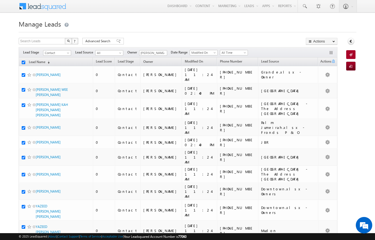
checkbox input "true"
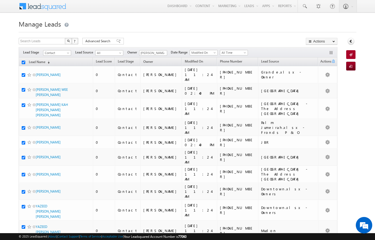
checkbox input "true"
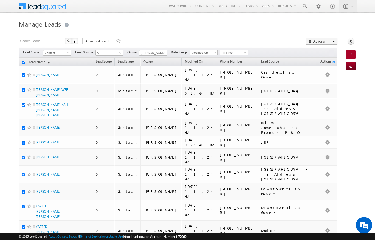
checkbox input "true"
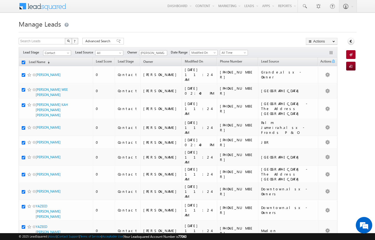
checkbox input "true"
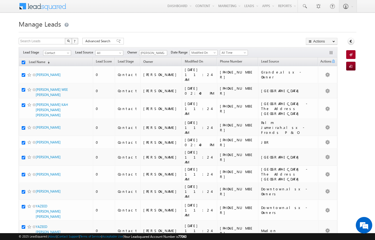
checkbox input "true"
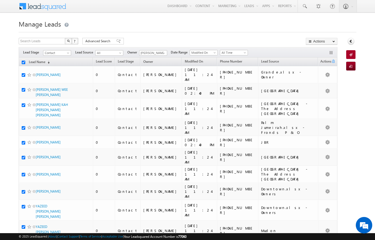
checkbox input "true"
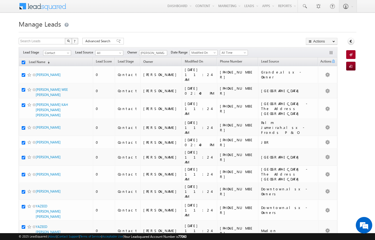
checkbox input "true"
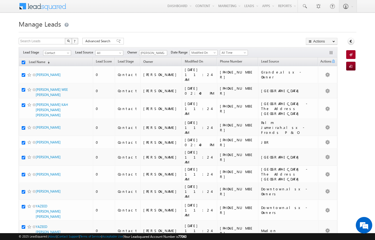
checkbox input "true"
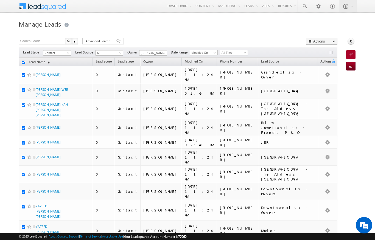
checkbox input "true"
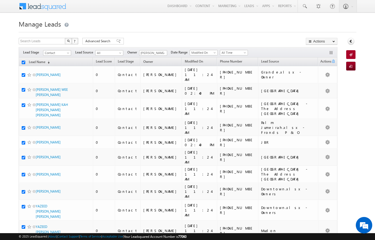
checkbox input "true"
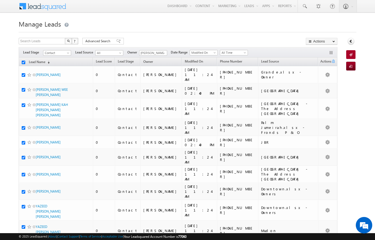
checkbox input "true"
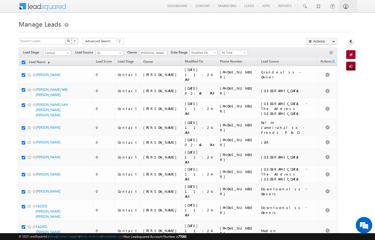
checkbox input "true"
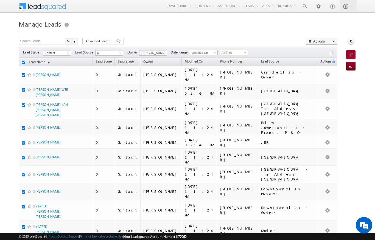
checkbox input "true"
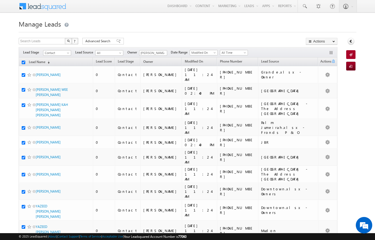
checkbox input "true"
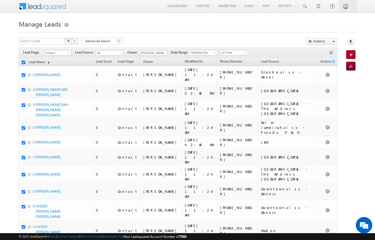
checkbox input "true"
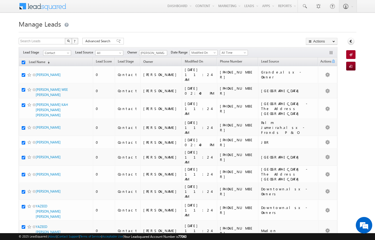
checkbox input "true"
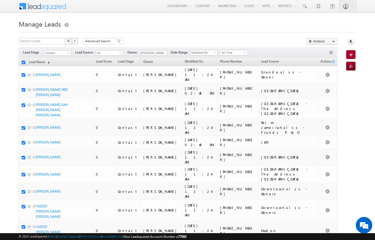
checkbox input "true"
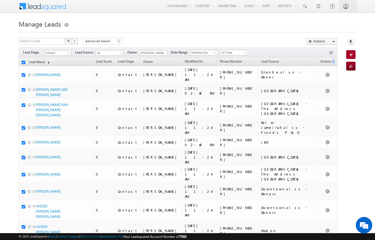
checkbox input "true"
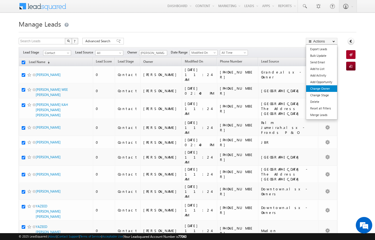
click at [326, 90] on link "Change Owner" at bounding box center [321, 88] width 31 height 7
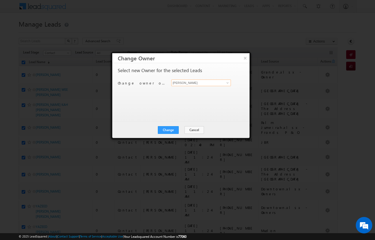
click at [215, 85] on input "[PERSON_NAME]" at bounding box center [201, 83] width 60 height 7
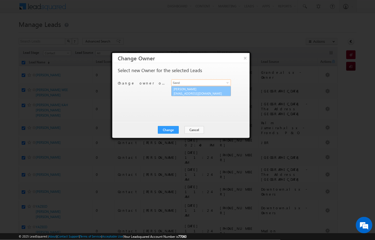
click at [211, 89] on link "Sandeep kumar sandeep.skumar@indglobal.ae" at bounding box center [201, 91] width 60 height 10
click at [169, 130] on button "Change" at bounding box center [168, 130] width 21 height 8
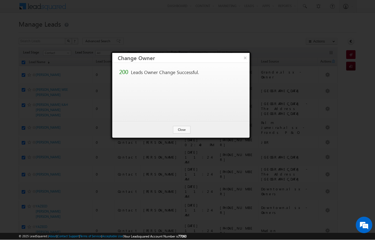
scroll to position [0, 0]
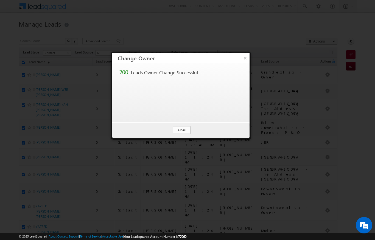
click at [180, 129] on button "Close" at bounding box center [182, 130] width 18 height 8
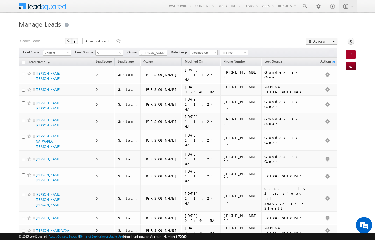
scroll to position [0, 0]
click at [307, 5] on span at bounding box center [304, 6] width 5 height 5
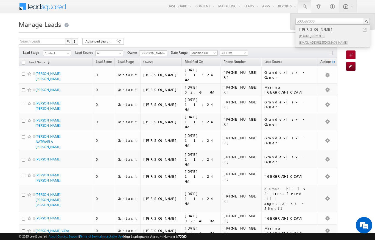
click at [363, 31] on div "Abdul Azeem" at bounding box center [335, 29] width 74 height 6
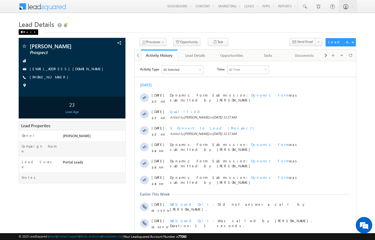
click at [20, 32] on span at bounding box center [21, 32] width 3 height 3
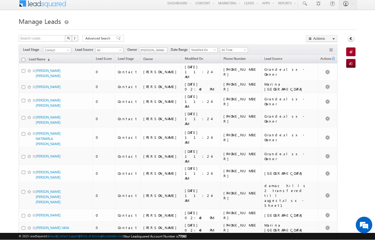
scroll to position [0, 0]
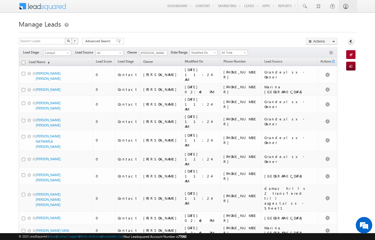
click at [63, 54] on span "Contact" at bounding box center [56, 53] width 26 height 5
click at [46, 79] on link "Meeting" at bounding box center [57, 81] width 28 height 5
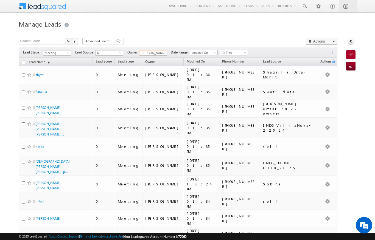
click at [159, 54] on input "[PERSON_NAME]" at bounding box center [153, 52] width 28 height 5
click at [152, 51] on input "[PERSON_NAME]" at bounding box center [153, 53] width 28 height 5
click at [165, 52] on span at bounding box center [164, 53] width 4 height 4
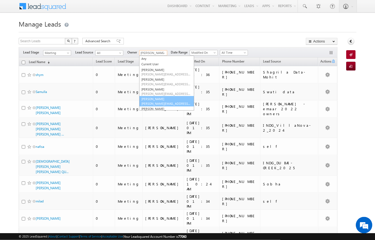
click at [148, 104] on span "[PERSON_NAME][EMAIL_ADDRESS][DOMAIN_NAME]" at bounding box center [166, 104] width 49 height 4
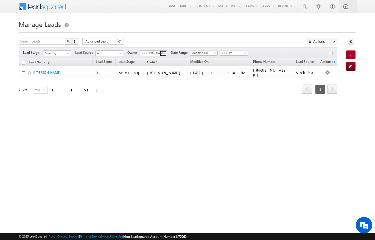
click at [163, 52] on span at bounding box center [164, 53] width 4 height 4
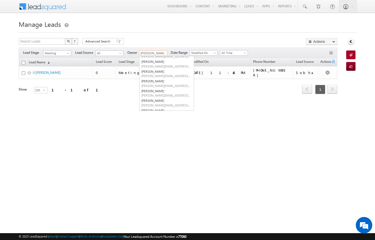
scroll to position [18, 0]
click at [153, 93] on span "[PERSON_NAME][EMAIL_ADDRESS][PERSON_NAME][DOMAIN_NAME]" at bounding box center [166, 95] width 49 height 4
type input "[PERSON_NAME]"
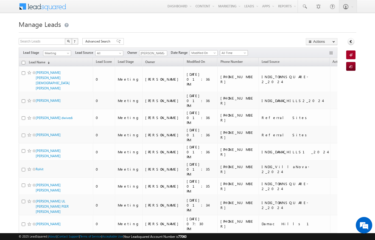
click at [231, 51] on span "All Time" at bounding box center [233, 53] width 26 height 5
click at [223, 67] on link "Custom" at bounding box center [235, 64] width 28 height 5
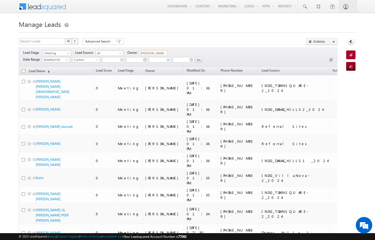
click at [159, 51] on input "[PERSON_NAME]" at bounding box center [153, 53] width 28 height 5
click at [87, 60] on span "Custom" at bounding box center [86, 59] width 26 height 5
click at [79, 77] on link "[DATE]" at bounding box center [87, 78] width 28 height 5
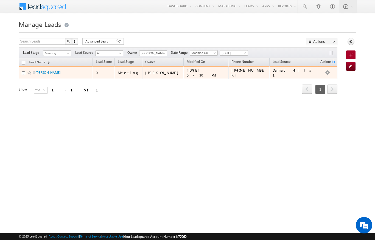
click at [45, 85] on div "Refresh first prev 1 next last 1 - 1 of 1" at bounding box center [178, 87] width 319 height 16
click at [44, 75] on link "[PERSON_NAME]" at bounding box center [48, 73] width 25 height 4
click at [39, 69] on td "[PERSON_NAME]" at bounding box center [56, 73] width 74 height 13
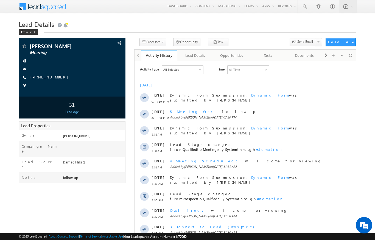
click at [26, 29] on span "Lead Details" at bounding box center [36, 24] width 35 height 9
click at [21, 32] on span at bounding box center [21, 32] width 3 height 3
click at [19, 35] on div "Back" at bounding box center [29, 31] width 20 height 5
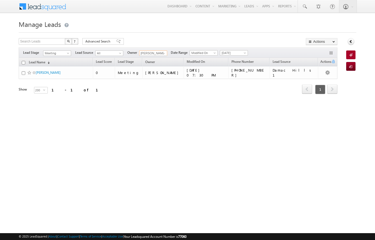
click at [159, 54] on input "[PERSON_NAME]" at bounding box center [153, 53] width 28 height 5
click at [148, 62] on span "[PERSON_NAME][EMAIL_ADDRESS][DOMAIN_NAME]" at bounding box center [166, 63] width 49 height 4
type input "[PERSON_NAME]"
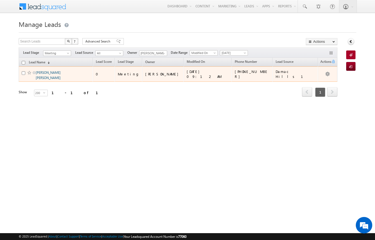
click at [44, 76] on link "[PERSON_NAME] [PERSON_NAME]" at bounding box center [48, 75] width 25 height 9
click at [45, 72] on link "[PERSON_NAME] [PERSON_NAME]" at bounding box center [48, 75] width 25 height 9
